Goal: Task Accomplishment & Management: Manage account settings

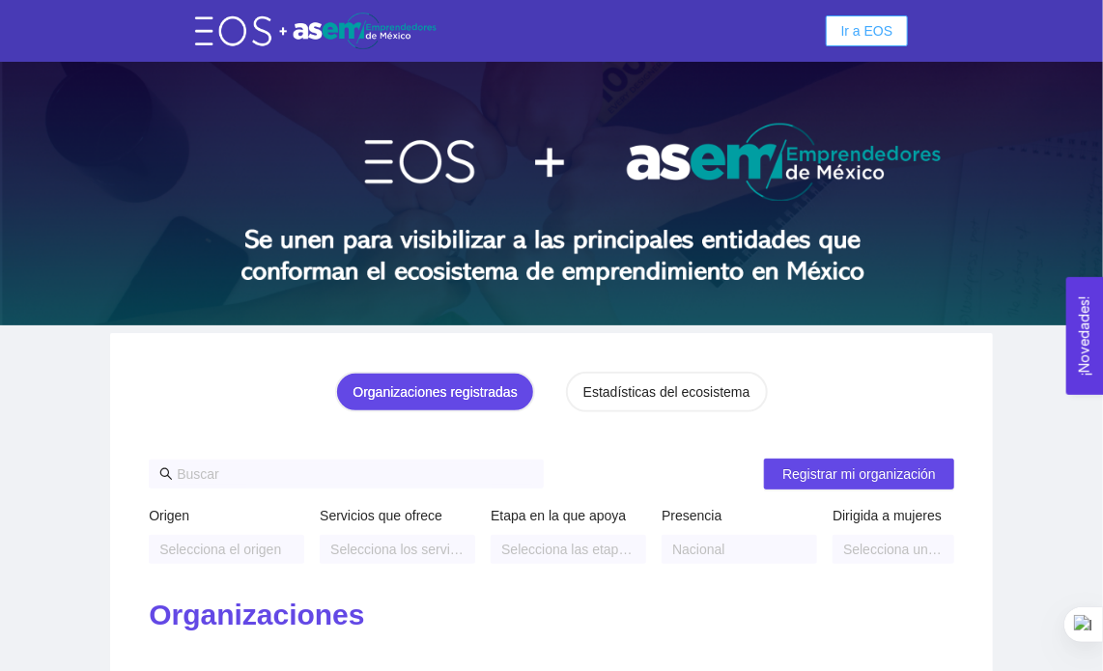
click at [873, 36] on span "Ir a EOS" at bounding box center [867, 30] width 52 height 21
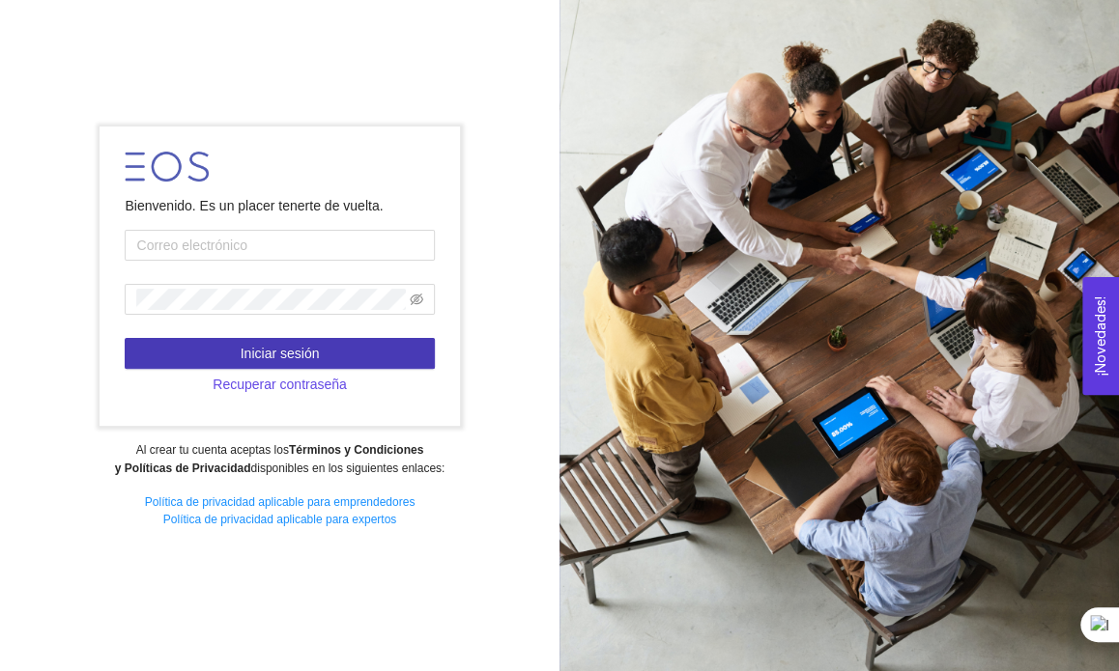
type input "[EMAIL_ADDRESS][DOMAIN_NAME]"
click at [283, 345] on span "Iniciar sesión" at bounding box center [280, 353] width 79 height 21
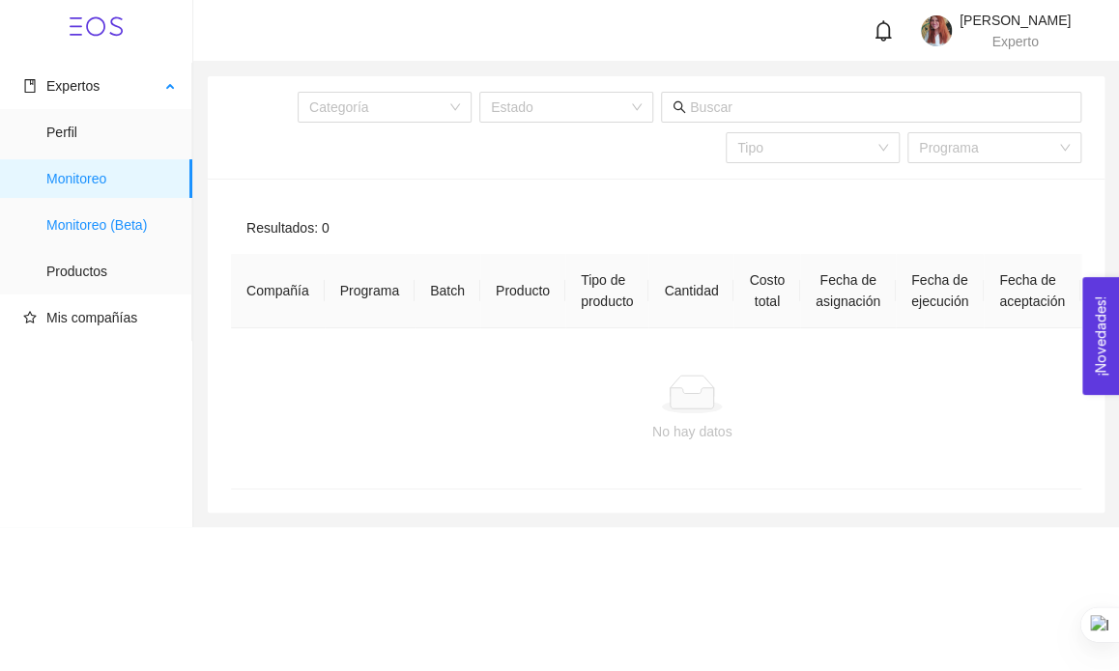
click at [159, 217] on span "Monitoreo (Beta)" at bounding box center [111, 225] width 130 height 39
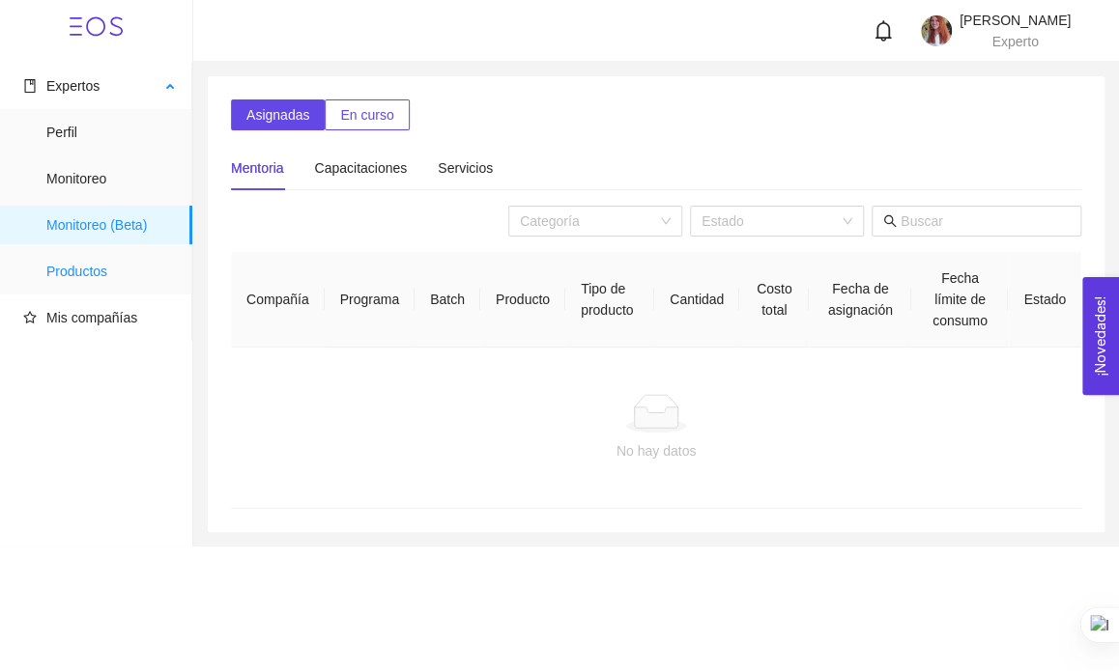
click at [81, 272] on span "Productos" at bounding box center [111, 271] width 130 height 39
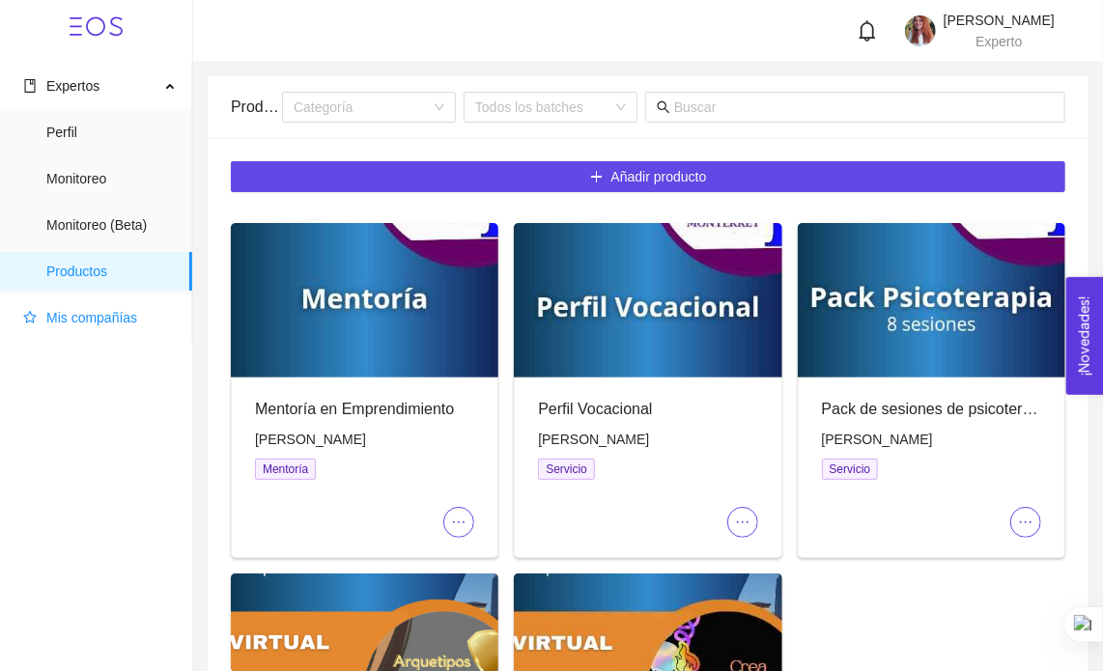
click at [115, 324] on span "Mis compañías" at bounding box center [91, 317] width 91 height 15
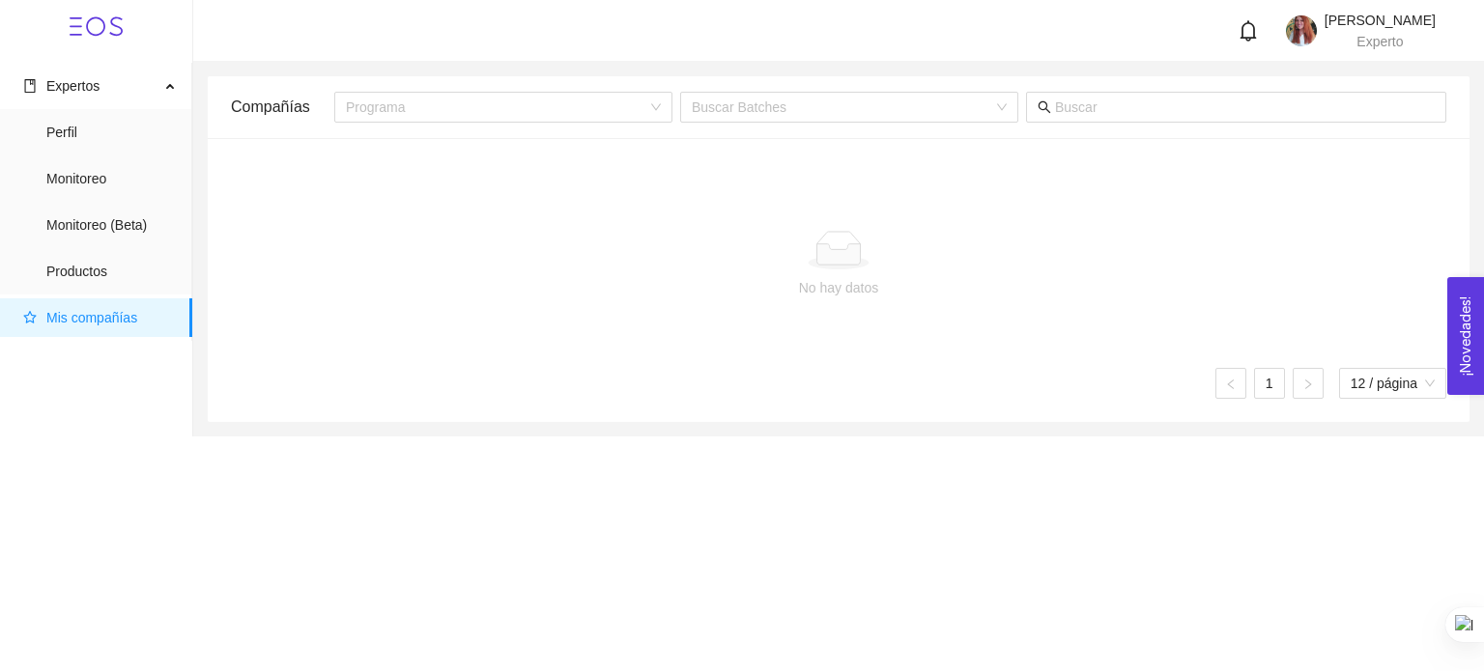
click at [97, 314] on span "Mis compañías" at bounding box center [91, 317] width 91 height 15
click at [68, 132] on span "Perfil" at bounding box center [111, 132] width 130 height 39
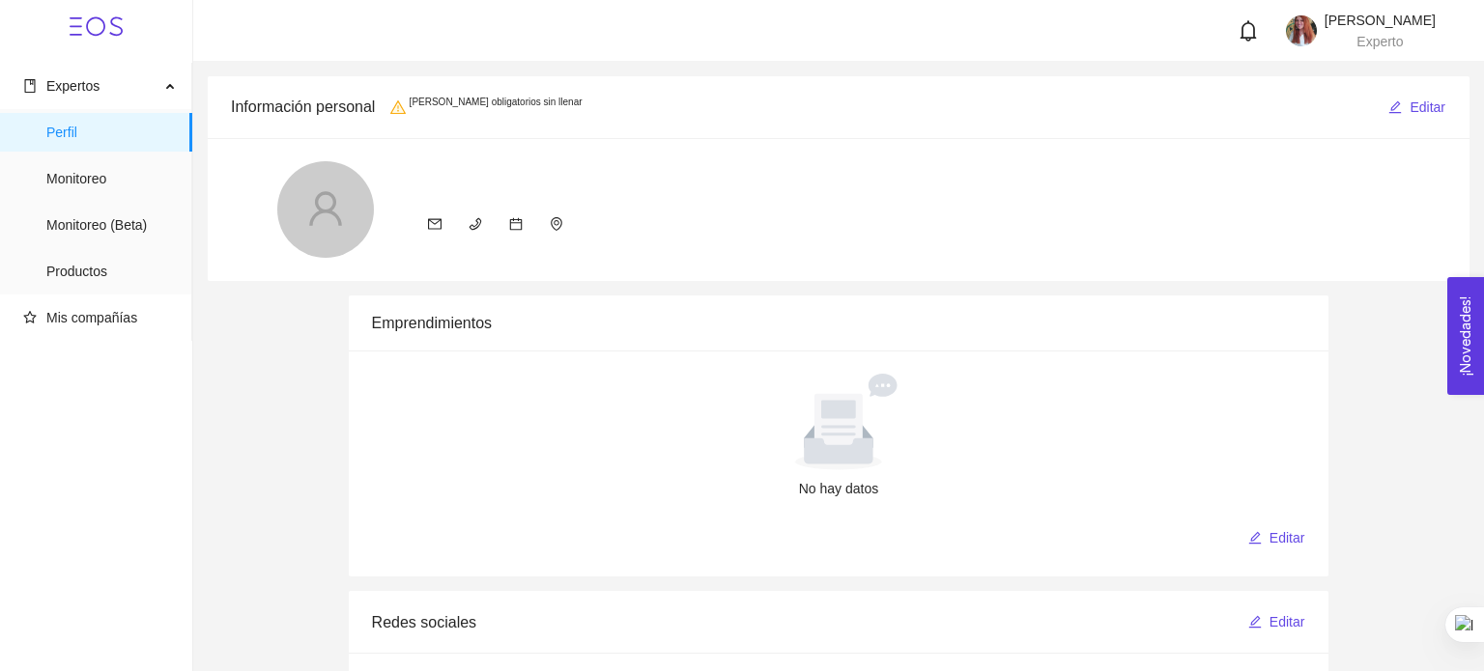
radio input "true"
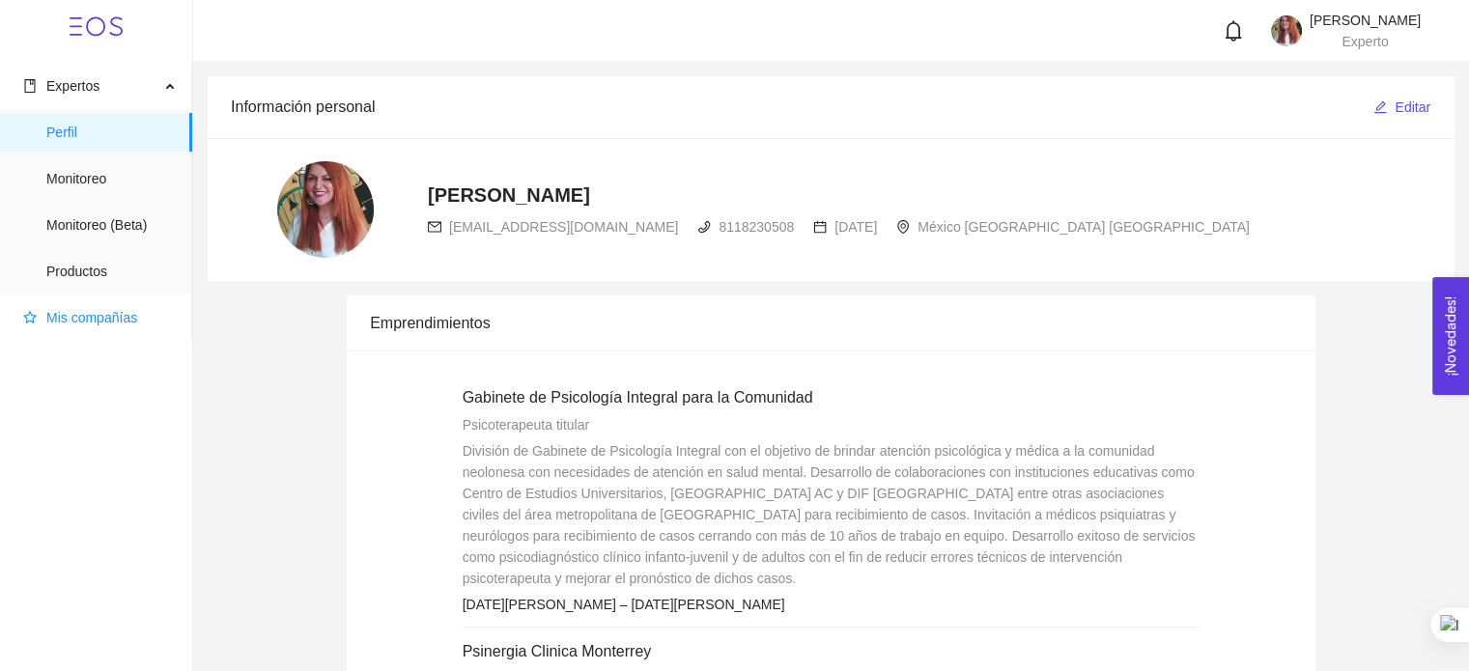
click at [72, 320] on span "Mis compañías" at bounding box center [91, 317] width 91 height 15
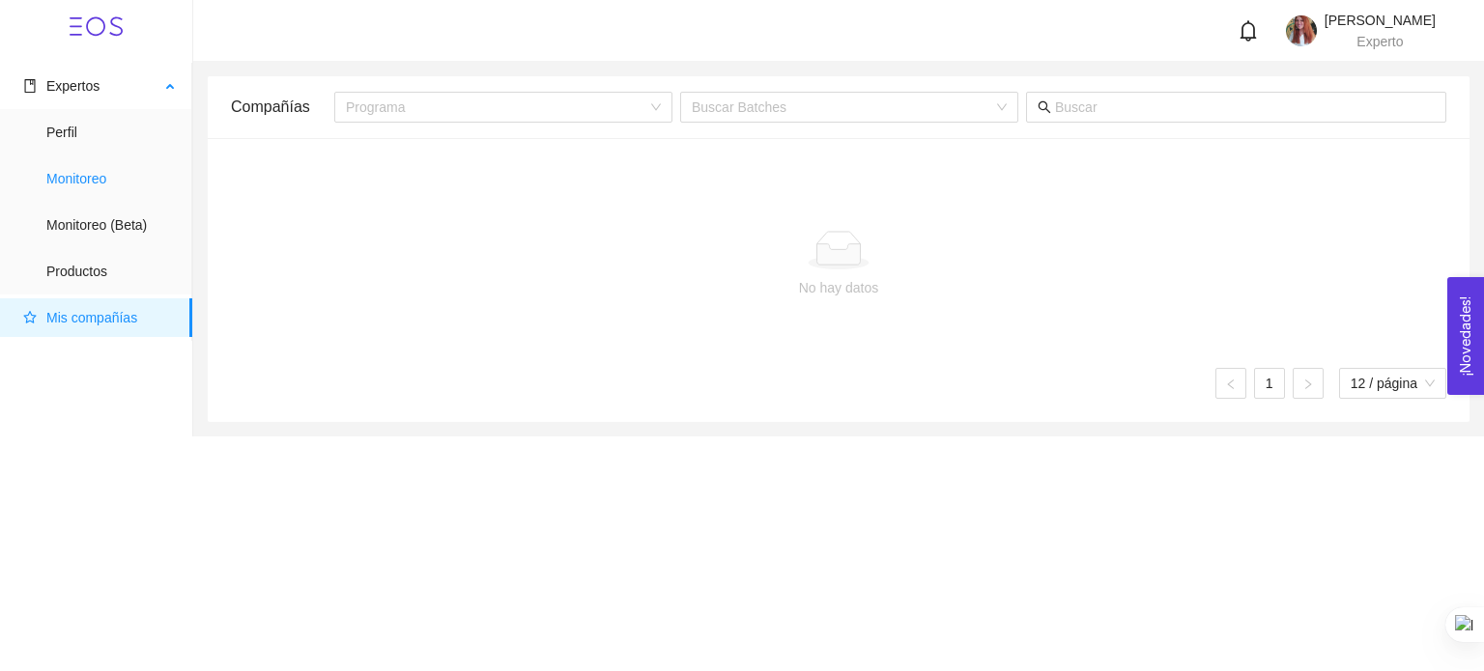
click at [71, 185] on span "Monitoreo" at bounding box center [111, 178] width 130 height 39
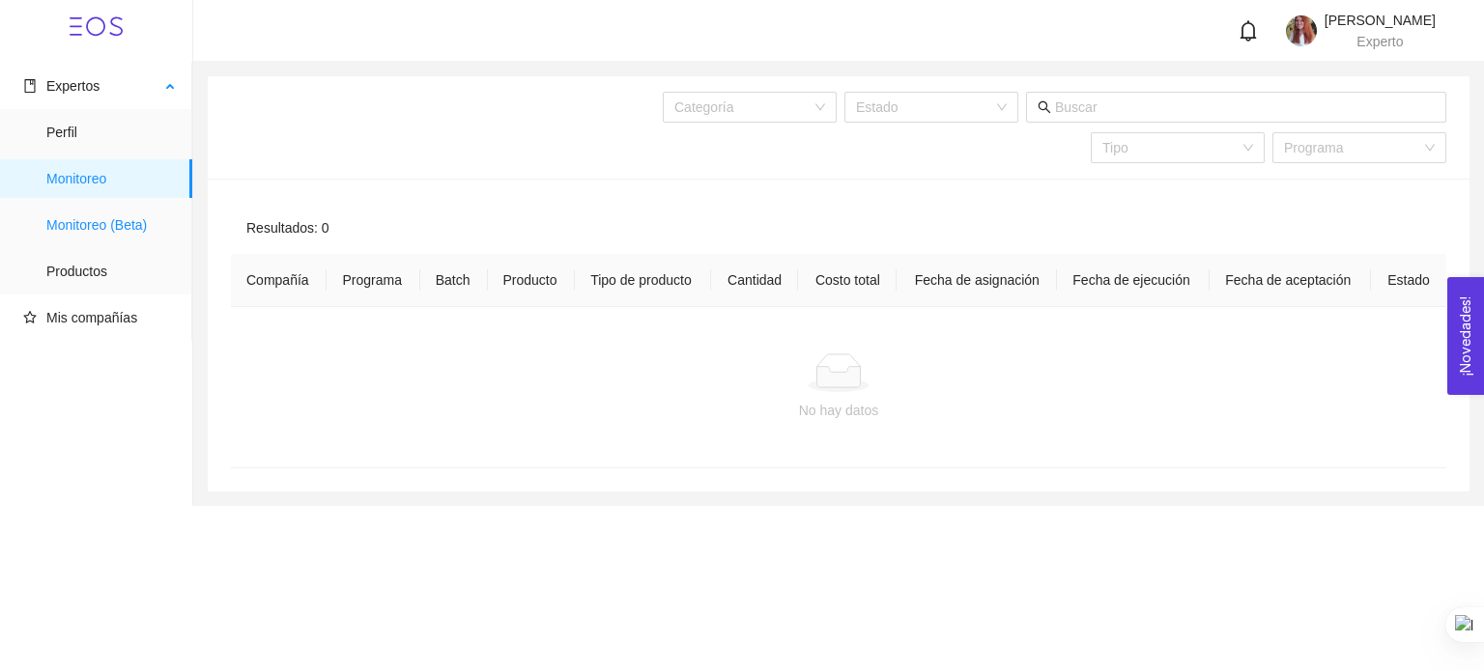
click at [78, 228] on span "Monitoreo (Beta)" at bounding box center [111, 225] width 130 height 39
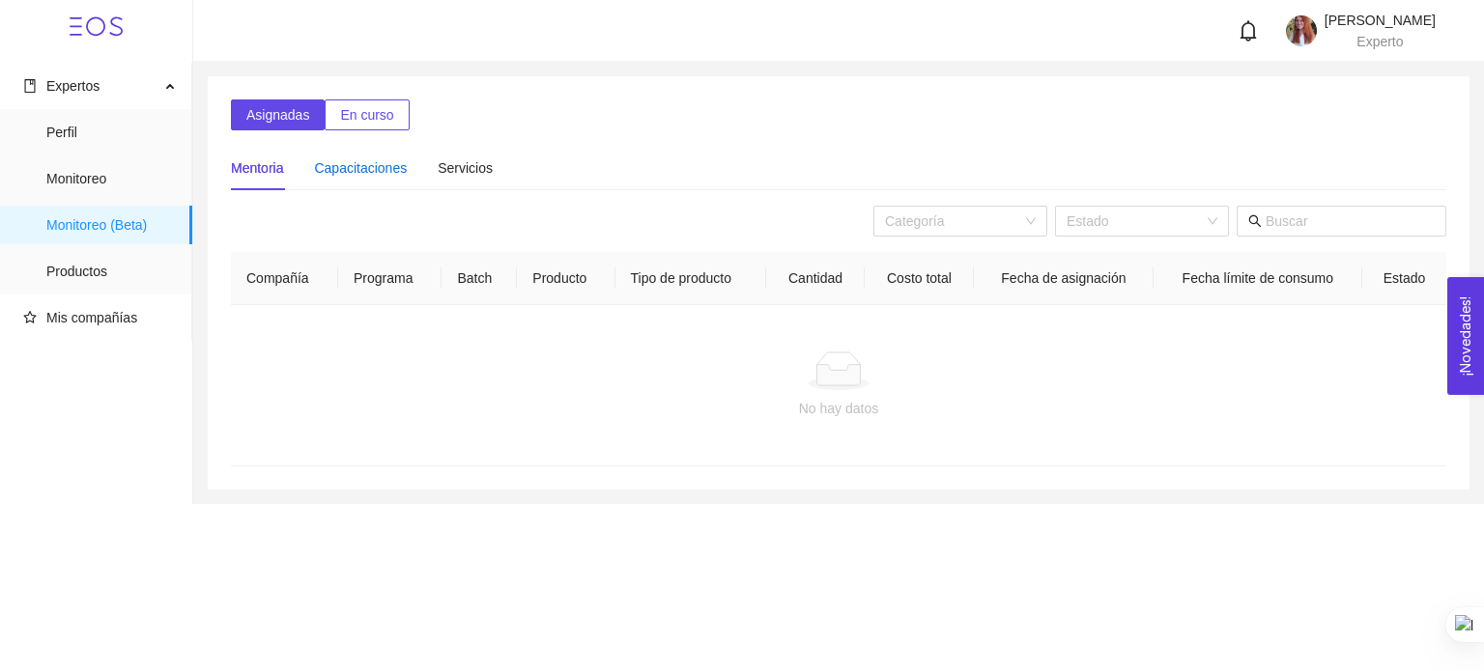
click at [371, 176] on div "Capacitaciones" at bounding box center [360, 167] width 93 height 21
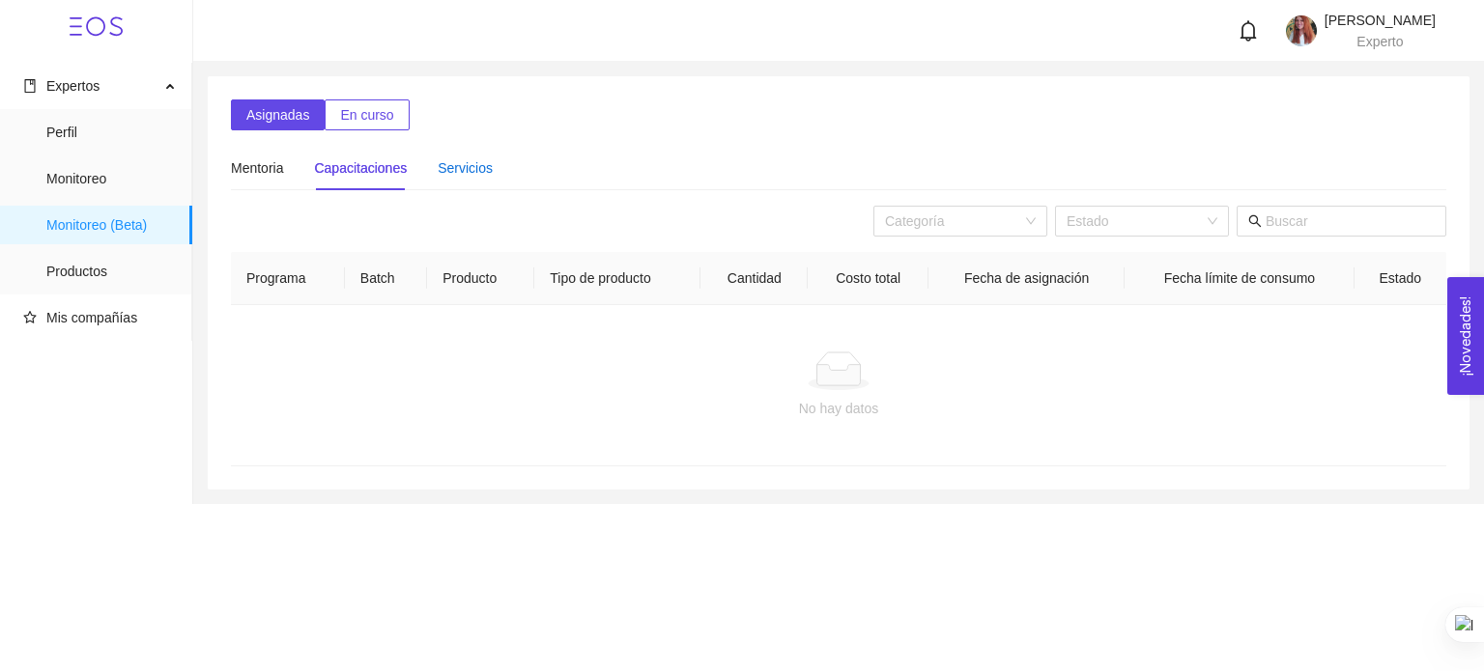
click at [456, 177] on div "Servicios" at bounding box center [465, 167] width 55 height 21
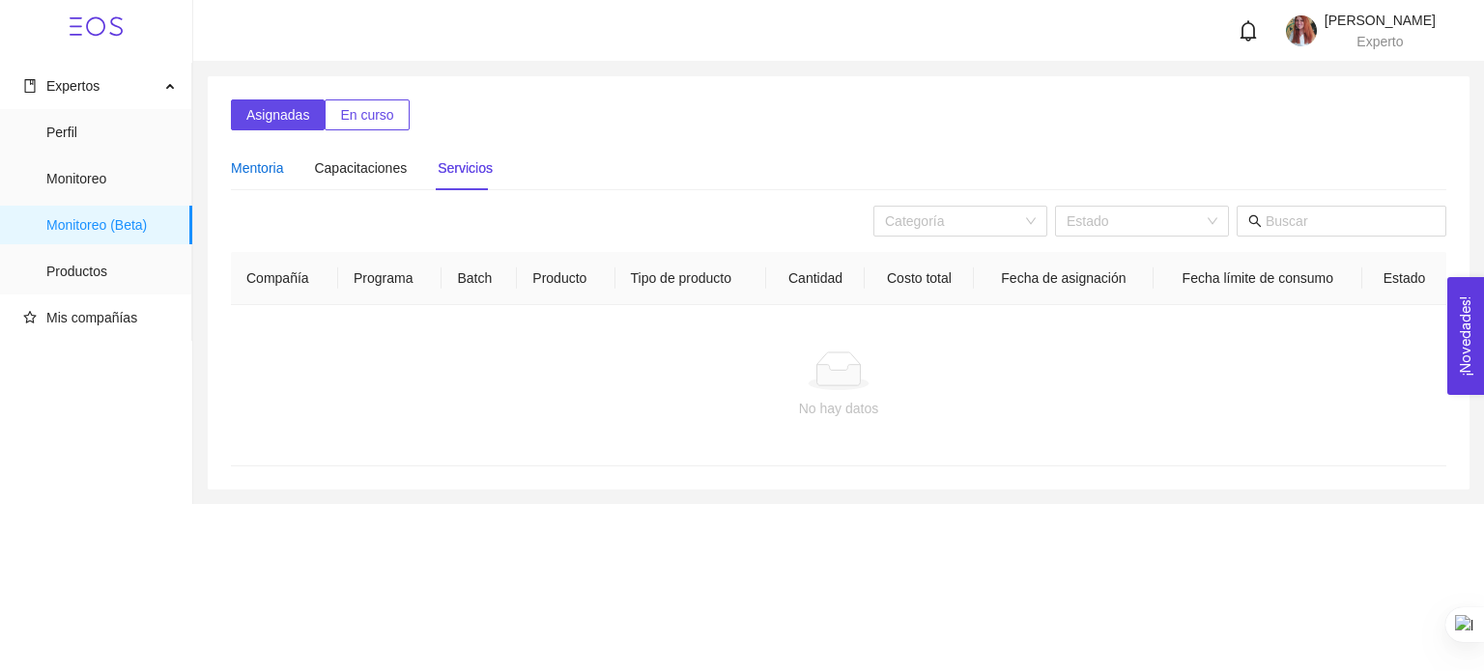
click at [257, 165] on div "Mentoria" at bounding box center [257, 167] width 52 height 21
click at [104, 135] on span "Perfil" at bounding box center [111, 132] width 130 height 39
